Goal: Information Seeking & Learning: Understand process/instructions

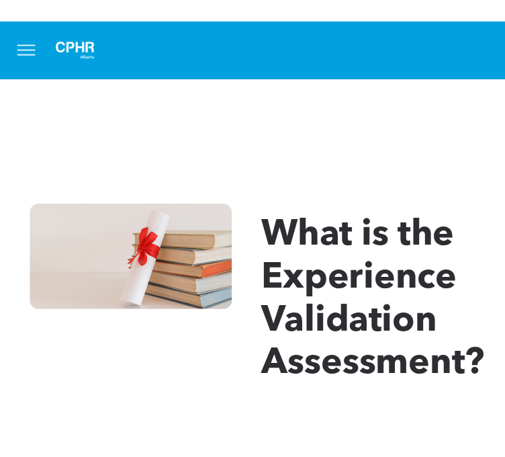
scroll to position [1745, 0]
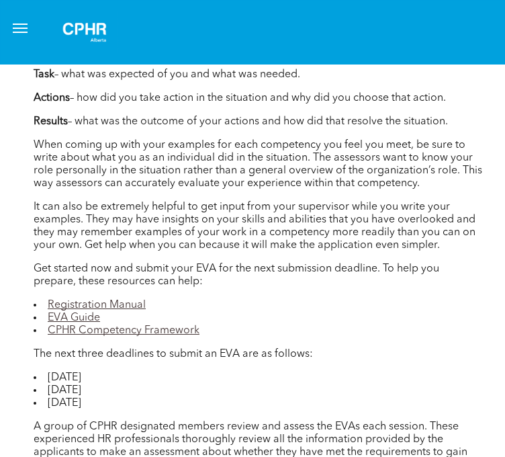
scroll to position [1392, 0]
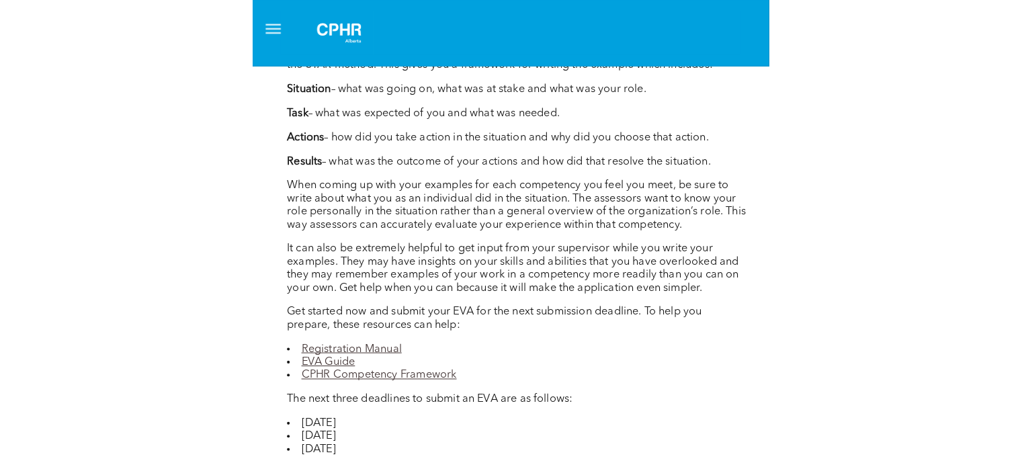
scroll to position [1348, 0]
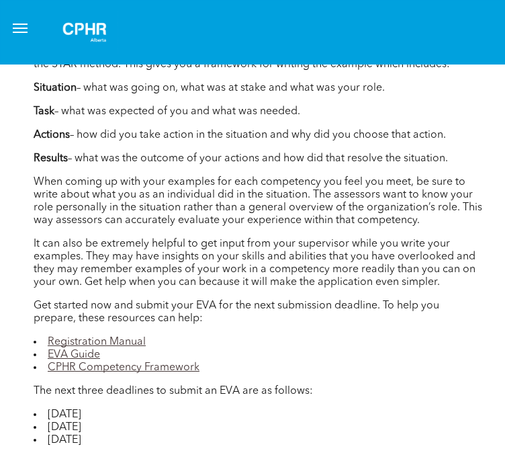
click at [343, 35] on p "While some people go slowly and take months to complete their application, it i…" at bounding box center [258, 3] width 449 height 64
drag, startPoint x: 89, startPoint y: 255, endPoint x: 384, endPoint y: 262, distance: 295.0
click at [382, 95] on p "Situation – what was going on, what was at stake and what was your role." at bounding box center [258, 88] width 449 height 13
copy p "what was going on, what was at stake and what was your role"
click at [169, 335] on div "Author: Erica Blain, Director, Professional Standards, Registrar, CPHR Alberta …" at bounding box center [258, 123] width 449 height 1017
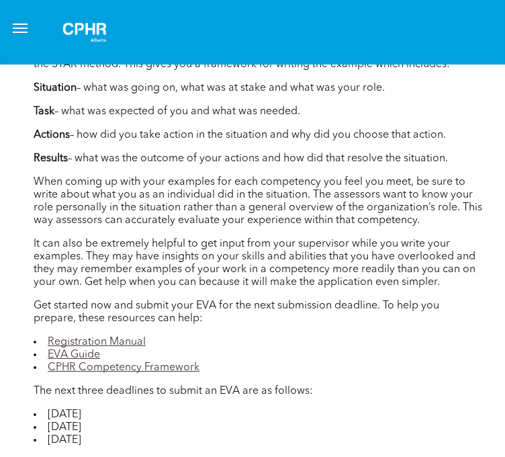
drag, startPoint x: 64, startPoint y: 280, endPoint x: 299, endPoint y: 284, distance: 234.5
click at [299, 118] on p "Task – what was expected of you and what was needed." at bounding box center [258, 111] width 449 height 13
copy p "what was expected of you and what was needed"
click at [167, 142] on p "Actions – how did you take action in the situation and why did you choose that …" at bounding box center [258, 135] width 449 height 13
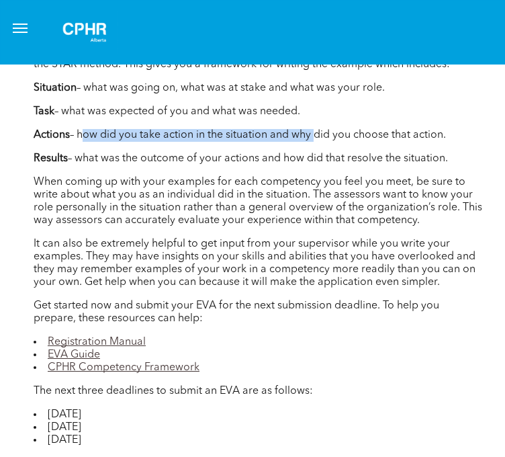
drag, startPoint x: 78, startPoint y: 300, endPoint x: 309, endPoint y: 302, distance: 231.1
click at [309, 142] on p "Actions – how did you take action in the situation and why did you choose that …" at bounding box center [258, 135] width 449 height 13
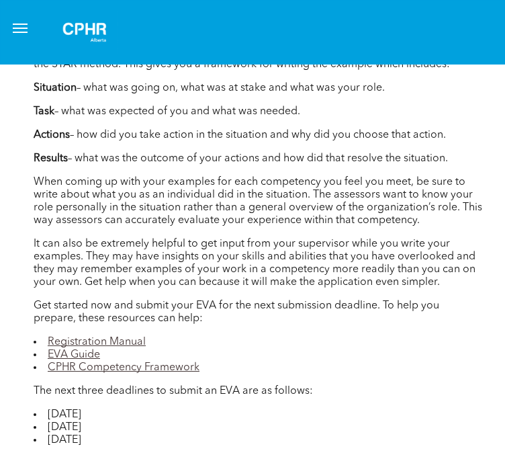
click at [227, 165] on p "Results – what was the outcome of your actions and how did that resolve the sit…" at bounding box center [258, 159] width 449 height 13
drag, startPoint x: 81, startPoint y: 304, endPoint x: 448, endPoint y: 300, distance: 367.5
click at [448, 142] on p "Actions – how did you take action in the situation and why did you choose that …" at bounding box center [258, 135] width 449 height 13
copy p "how did you take action in the situation and why did you choose that action"
click at [301, 142] on p "Actions – how did you take action in the situation and why did you choose that …" at bounding box center [258, 135] width 449 height 13
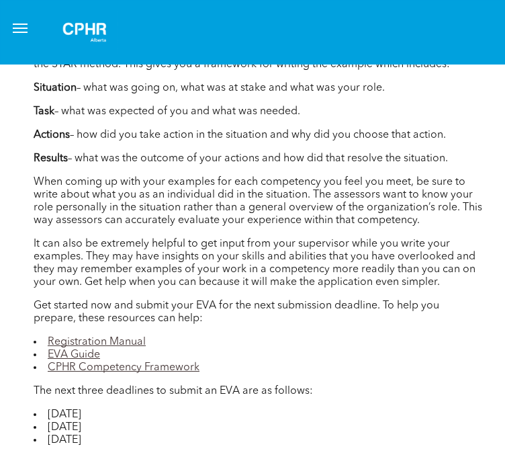
drag, startPoint x: 78, startPoint y: 330, endPoint x: 448, endPoint y: 326, distance: 370.2
click at [448, 165] on p "Results – what was the outcome of your actions and how did that resolve the sit…" at bounding box center [258, 159] width 449 height 13
copy p "what was the outcome of your actions and how did that resolve the situation"
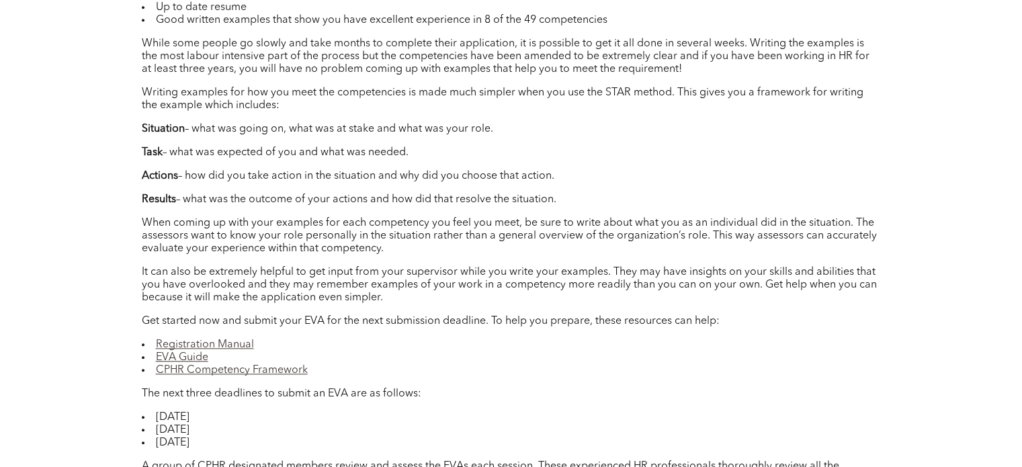
click at [462, 262] on div "Author: Erica Blain, Director, Professional Standards, Registrar, CPHR Alberta …" at bounding box center [511, 177] width 739 height 813
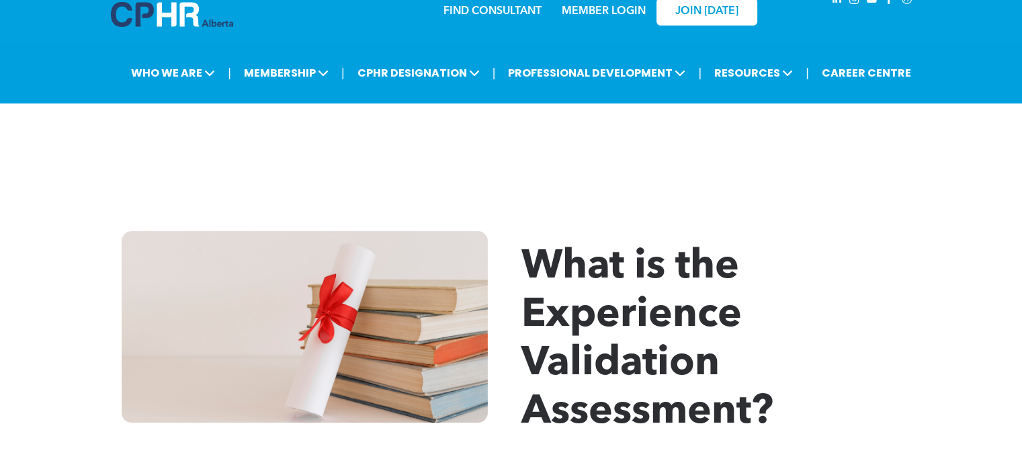
scroll to position [0, 0]
